Goal: Transaction & Acquisition: Purchase product/service

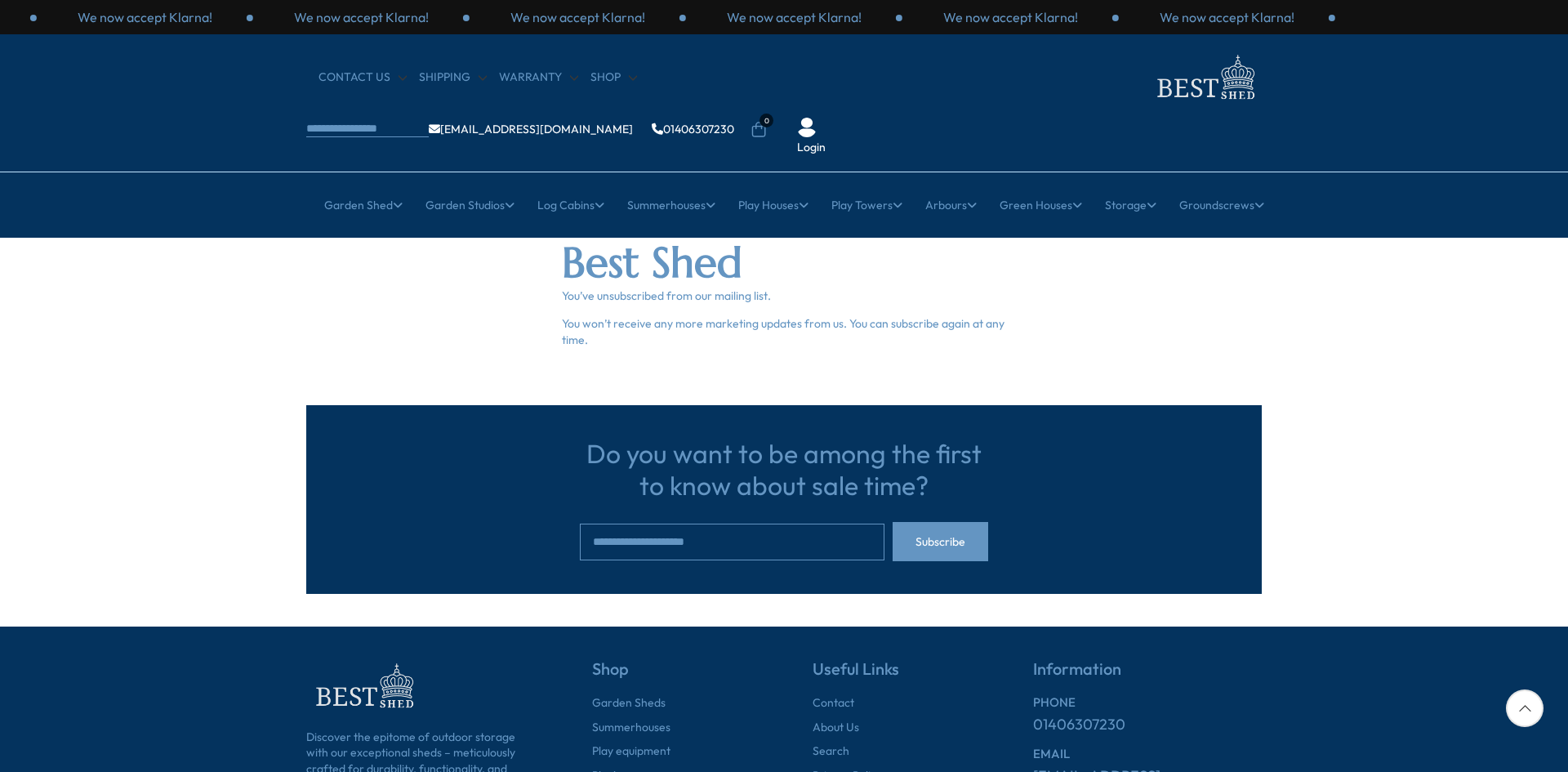
click at [1147, 93] on img at bounding box center [1205, 77] width 114 height 53
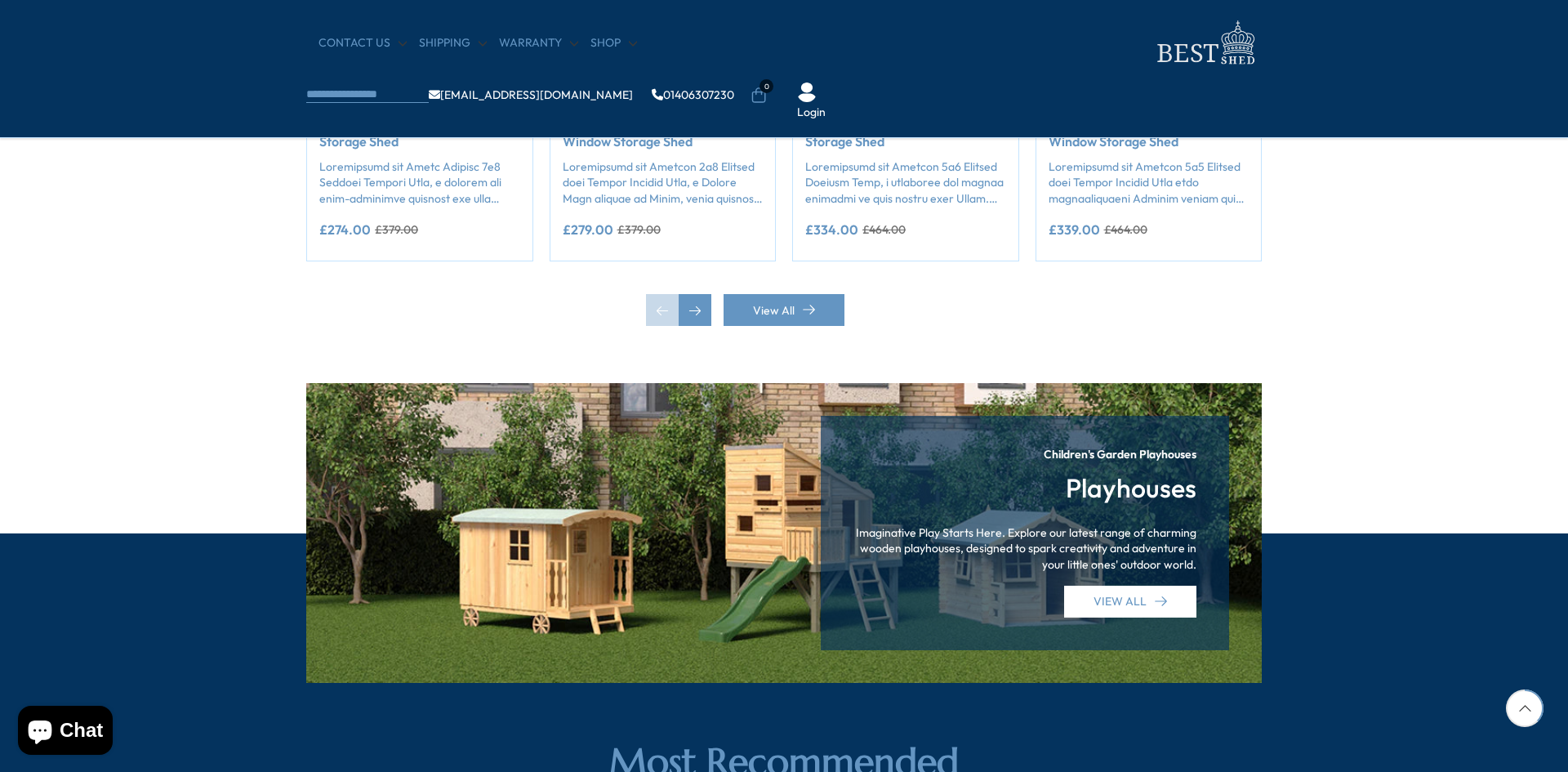
scroll to position [1633, 0]
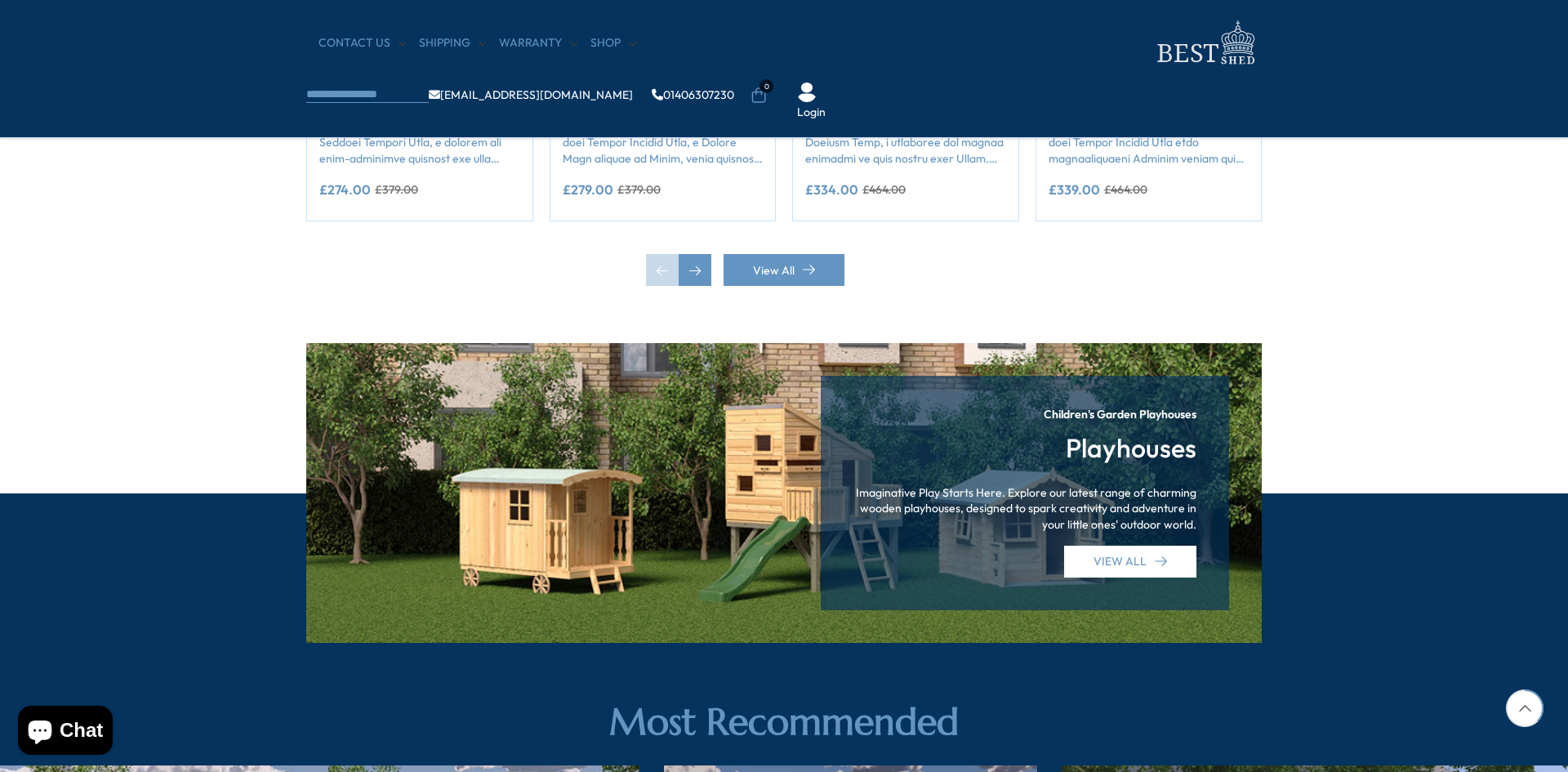
click at [812, 547] on div "Children's Garden Playhouses Playhouses Imaginative Play Starts Here. Explore o…" at bounding box center [784, 492] width 955 height 299
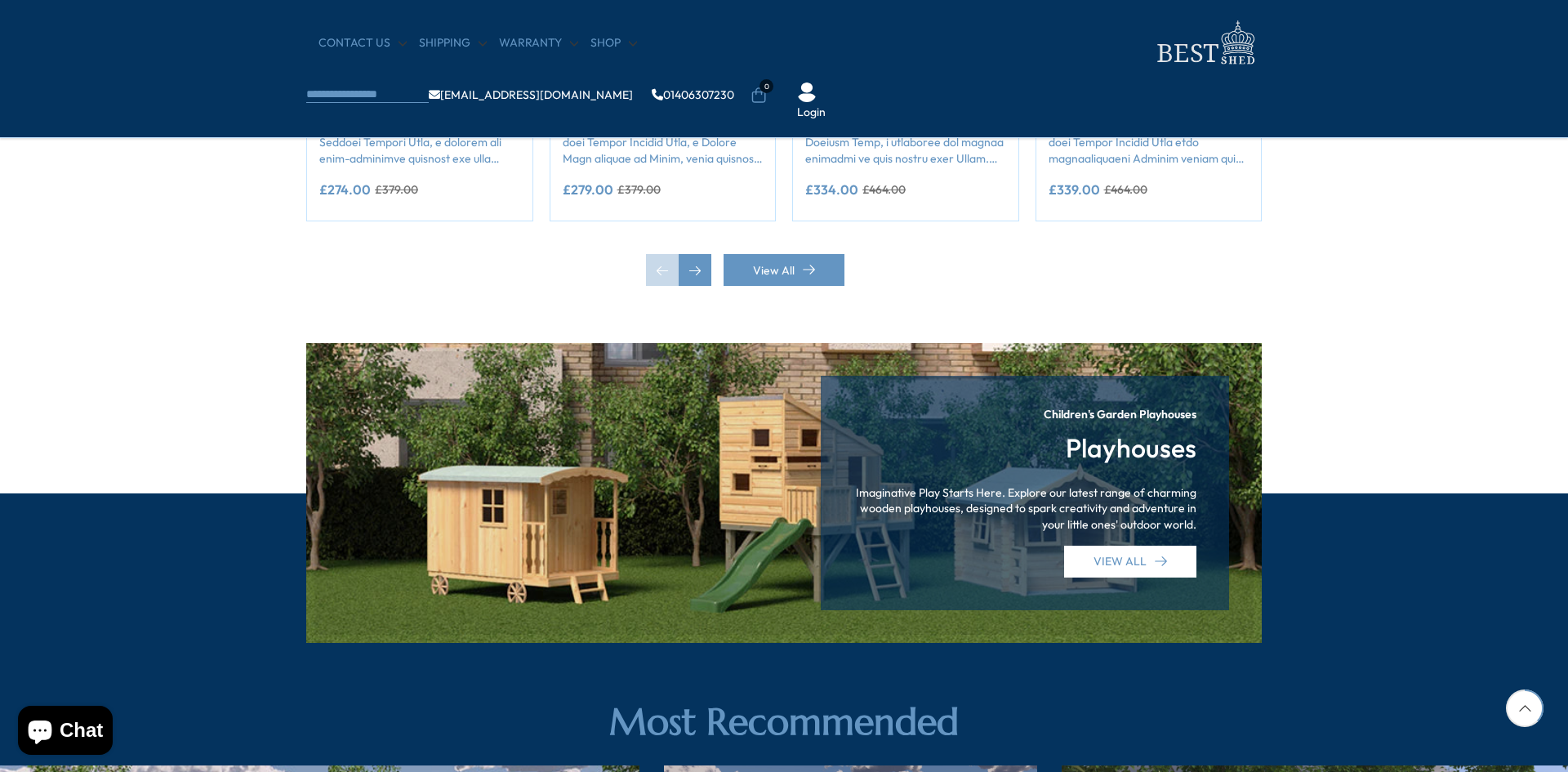
click at [796, 531] on div "Children's Garden Playhouses Playhouses Imaginative Play Starts Here. Explore o…" at bounding box center [784, 492] width 955 height 299
click at [1120, 557] on link "VIEW ALL" at bounding box center [1130, 561] width 132 height 32
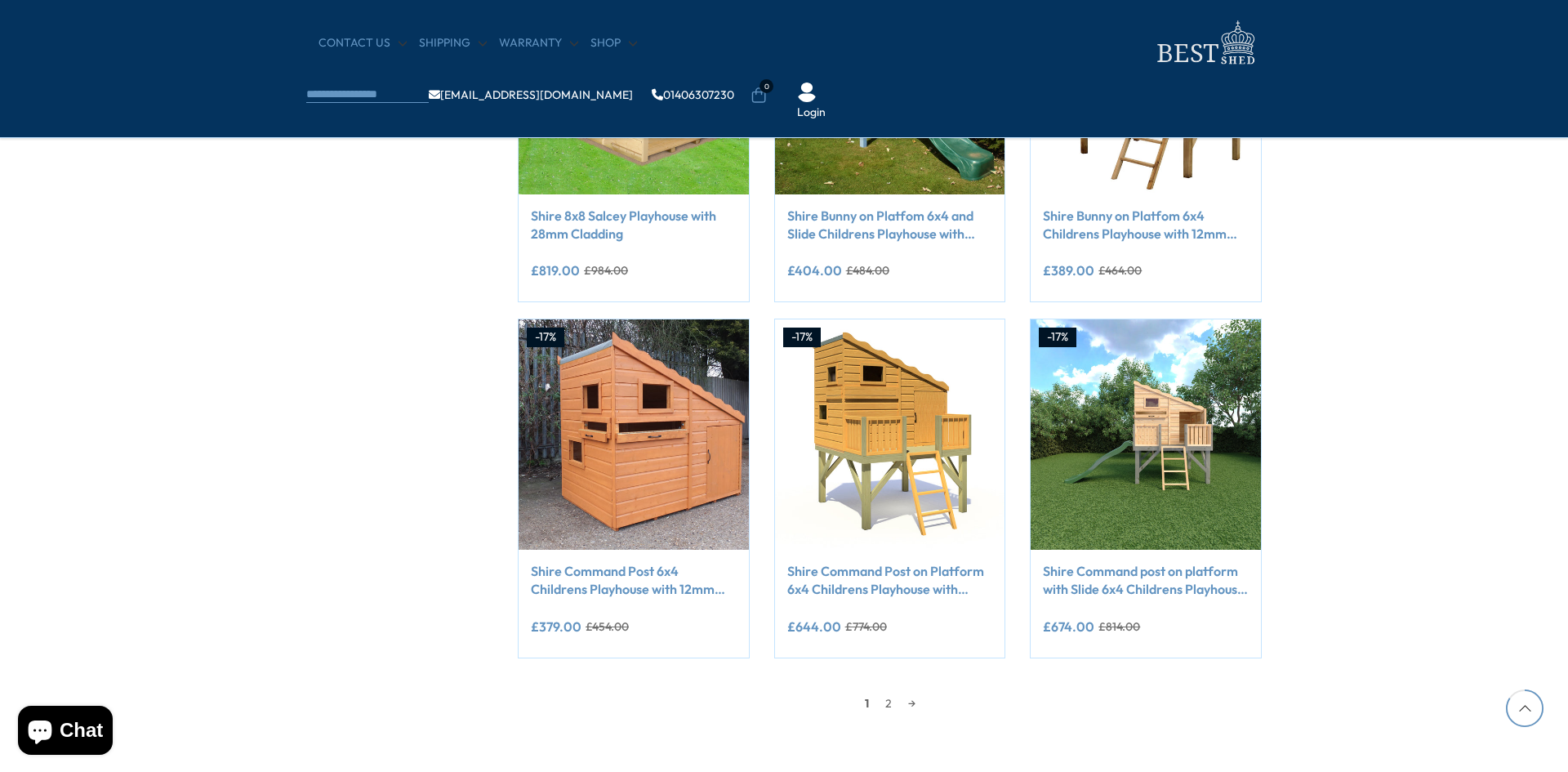
scroll to position [1772, 0]
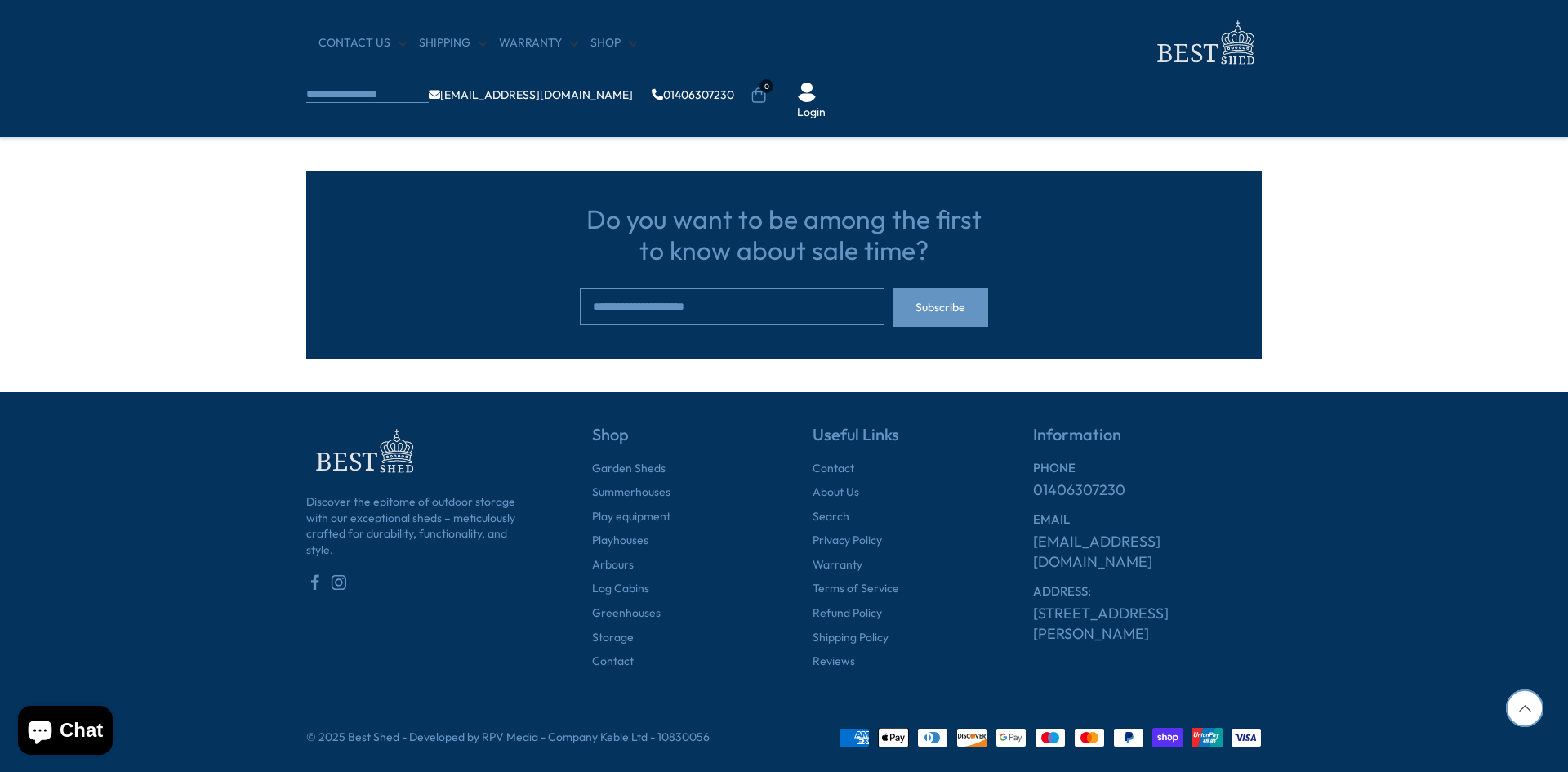
click at [499, 595] on div "Discover the epitome of outdoor storage with our exceptional sheds – meticulous…" at bounding box center [421, 546] width 229 height 245
drag, startPoint x: 597, startPoint y: 732, endPoint x: 642, endPoint y: 737, distance: 45.3
click at [642, 737] on p "© 2025 Best Shed - Developed by RPV Media - Company Keble Ltd - 10830056" at bounding box center [508, 736] width 404 height 16
copy p "Keble Ltd"
